Goal: Navigation & Orientation: Find specific page/section

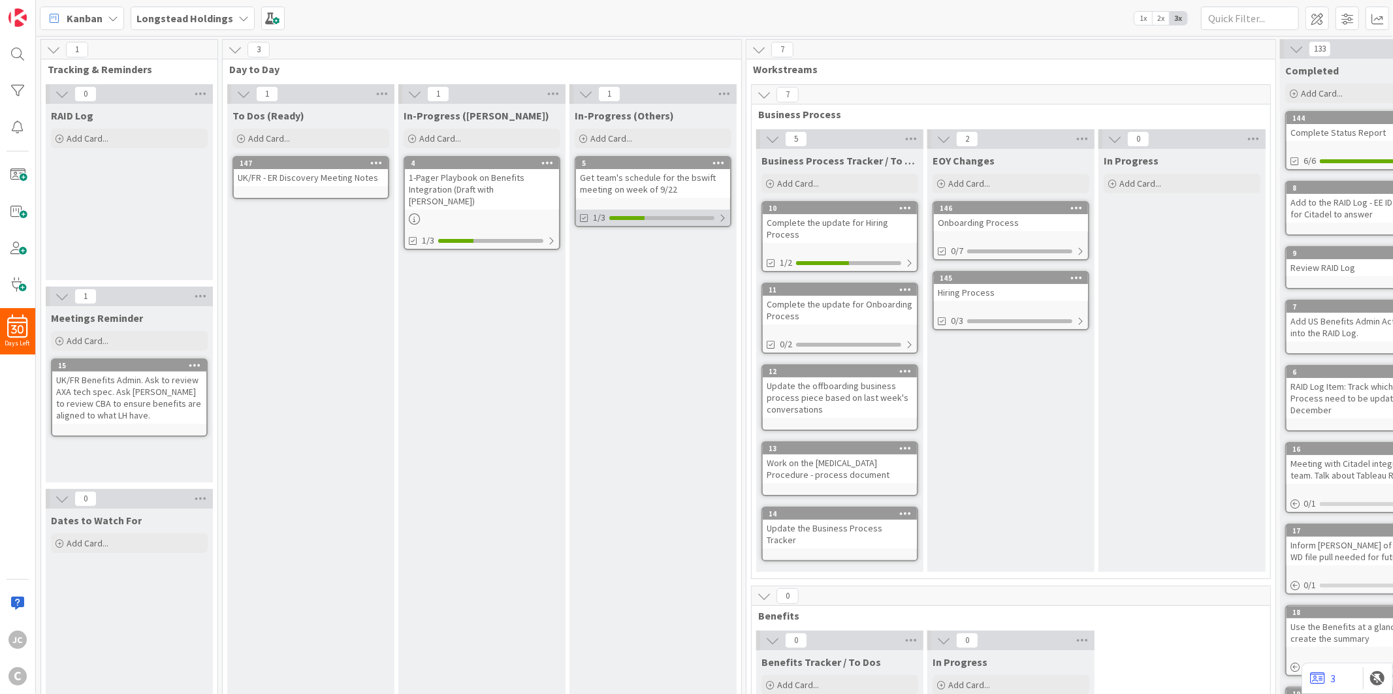
click at [718, 219] on div at bounding box center [722, 218] width 8 height 10
click at [1343, 20] on span at bounding box center [1347, 19] width 24 height 24
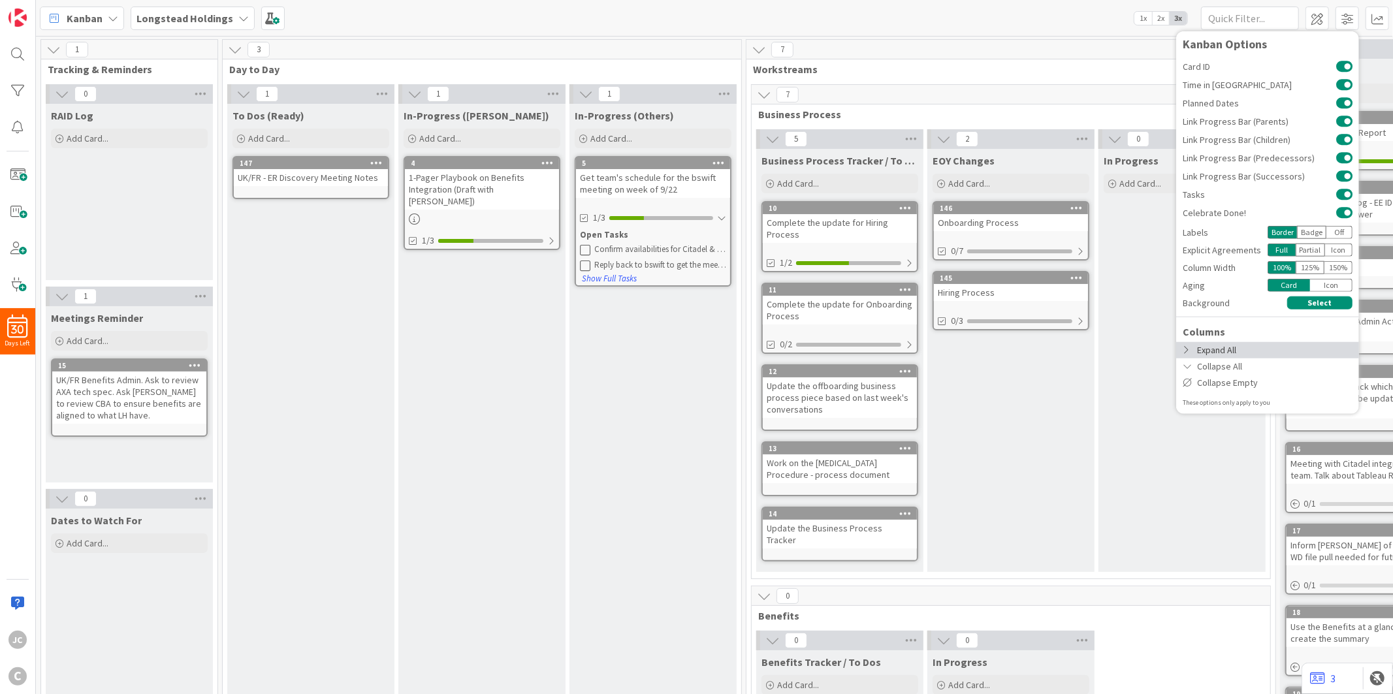
click at [1284, 347] on div "Expand All" at bounding box center [1267, 349] width 183 height 16
click at [1188, 349] on icon at bounding box center [1187, 349] width 10 height 9
click at [445, 271] on div "In-Progress ([PERSON_NAME]) Add Card... 4 1-Pager Playbook on Benefits Integrat…" at bounding box center [481, 477] width 167 height 747
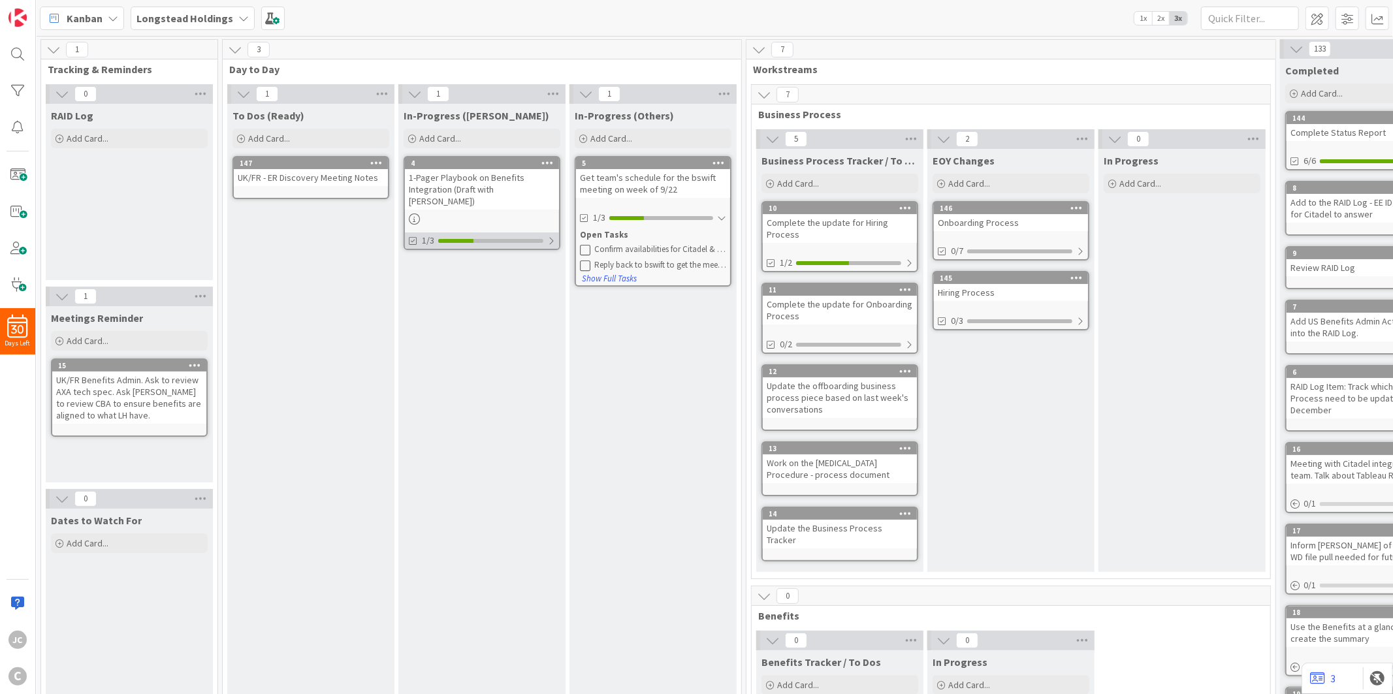
click at [546, 232] on div "1/3" at bounding box center [482, 240] width 154 height 16
click at [389, 442] on div "To Dos (Ready) Add Card... 147 UK/FR - ER Discovery Meeting Notes" at bounding box center [310, 477] width 167 height 747
click at [907, 258] on div at bounding box center [909, 263] width 8 height 10
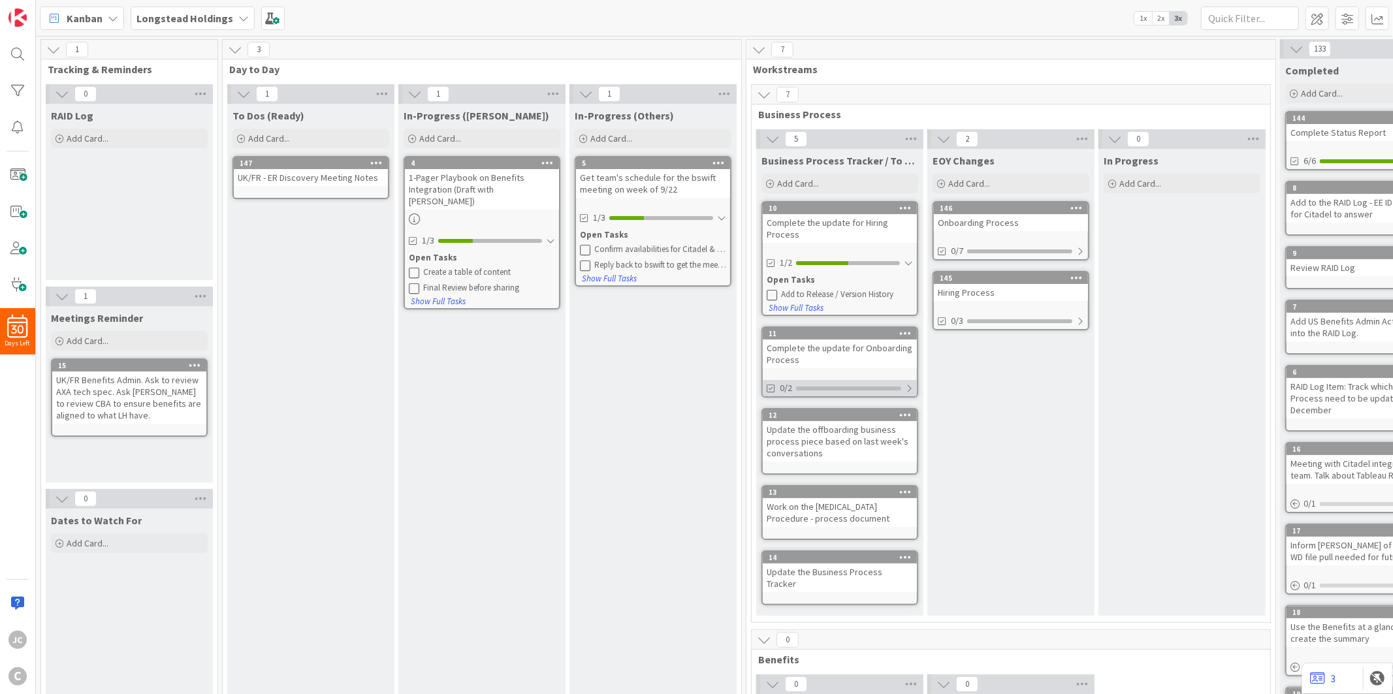
click at [909, 388] on div at bounding box center [909, 388] width 8 height 10
